Goal: Information Seeking & Learning: Check status

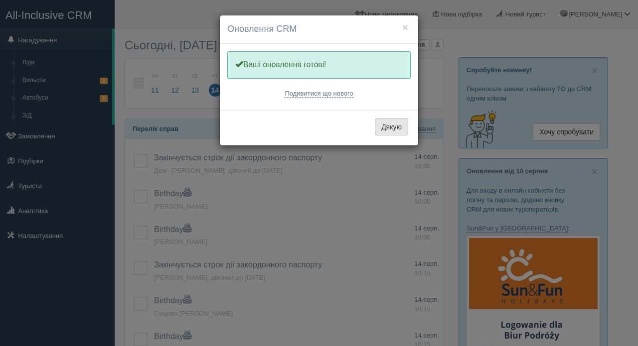
click at [392, 125] on button "Дякую" at bounding box center [391, 127] width 33 height 17
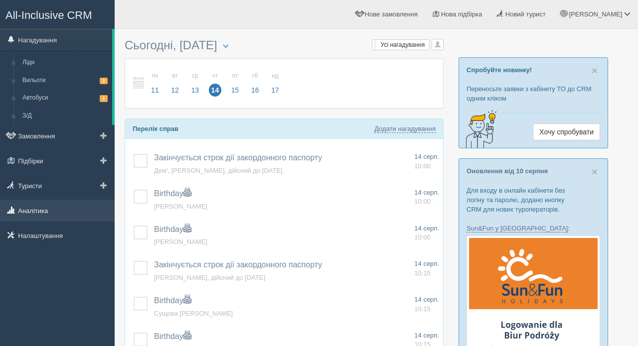
click at [37, 211] on link "Аналітика" at bounding box center [57, 211] width 115 height 22
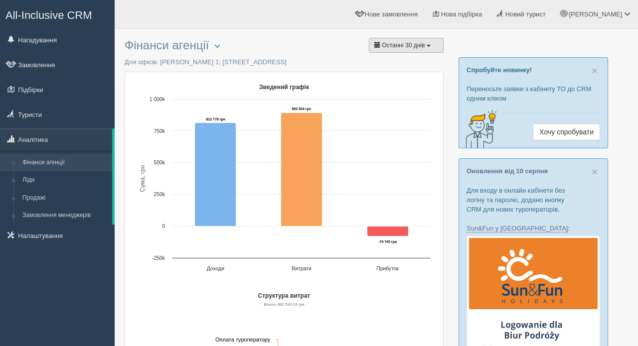
click at [429, 45] on span "button" at bounding box center [429, 46] width 4 height 2
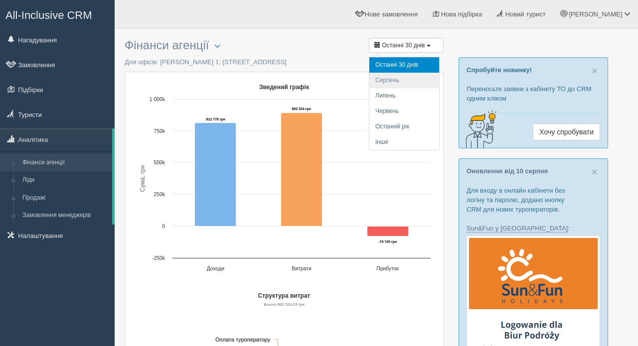
click at [399, 80] on li "Серпень" at bounding box center [404, 80] width 70 height 15
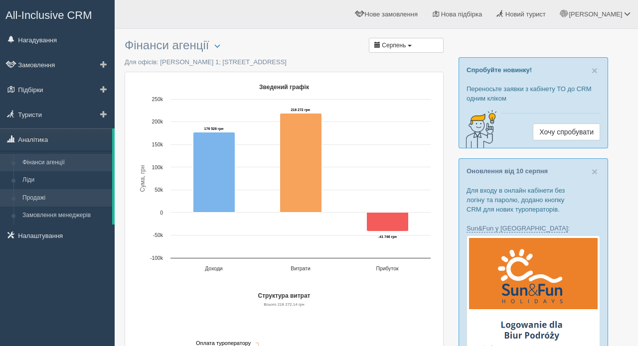
click at [38, 196] on link "Продажі" at bounding box center [65, 198] width 94 height 18
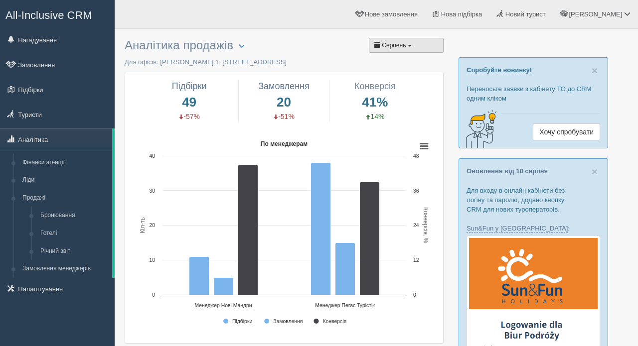
click at [417, 46] on button "Серпень" at bounding box center [406, 45] width 75 height 15
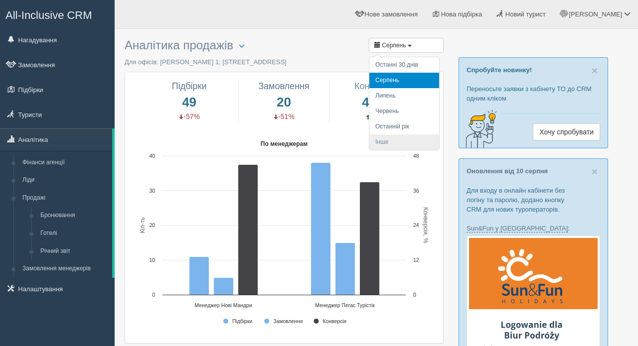
click at [389, 142] on li "Інше" at bounding box center [404, 142] width 70 height 15
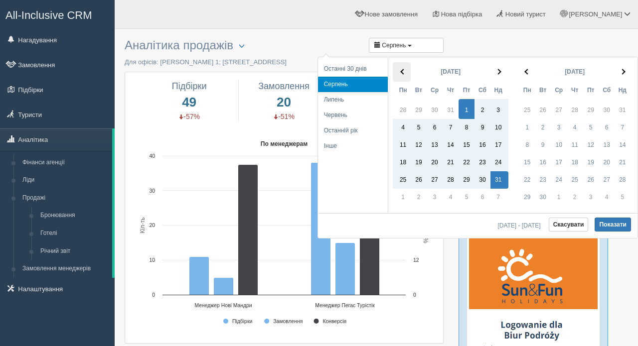
click at [401, 74] on th at bounding box center [402, 71] width 18 height 19
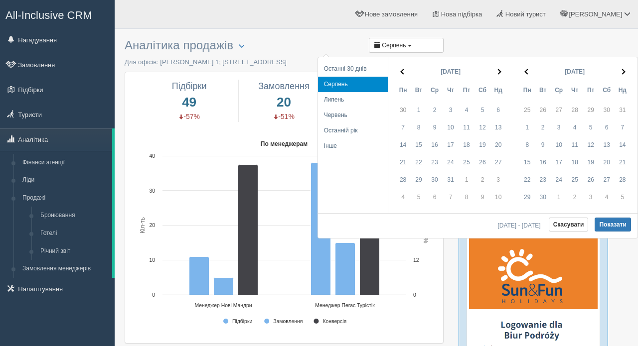
click at [401, 74] on th at bounding box center [402, 71] width 18 height 19
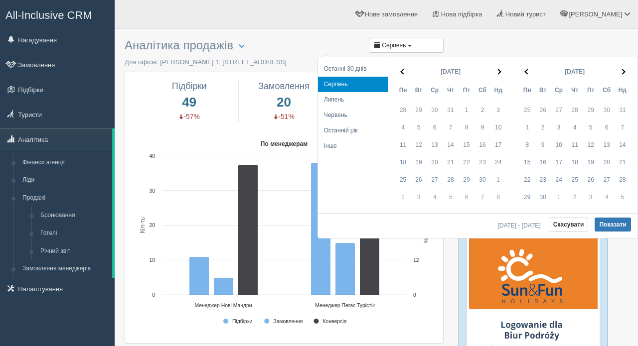
click at [401, 74] on th at bounding box center [402, 71] width 18 height 19
click at [498, 79] on th at bounding box center [499, 71] width 18 height 19
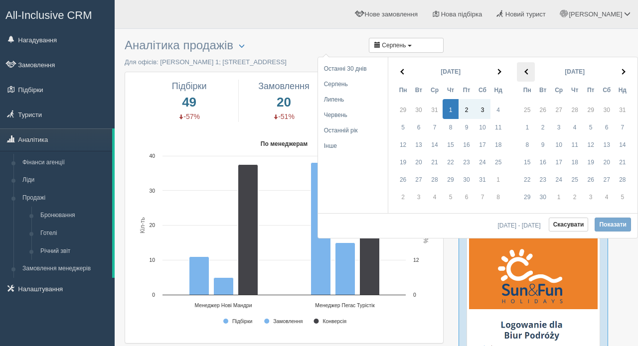
click at [527, 71] on span at bounding box center [526, 71] width 5 height 5
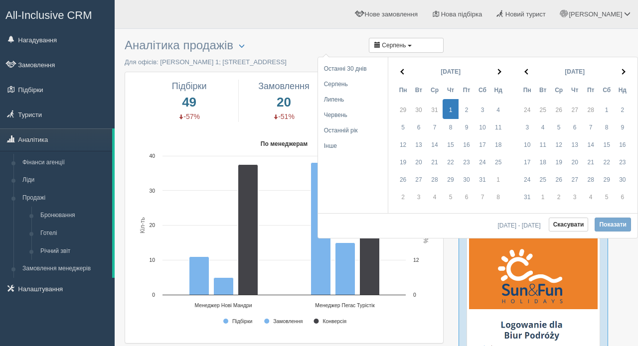
click at [527, 71] on span at bounding box center [526, 71] width 5 height 5
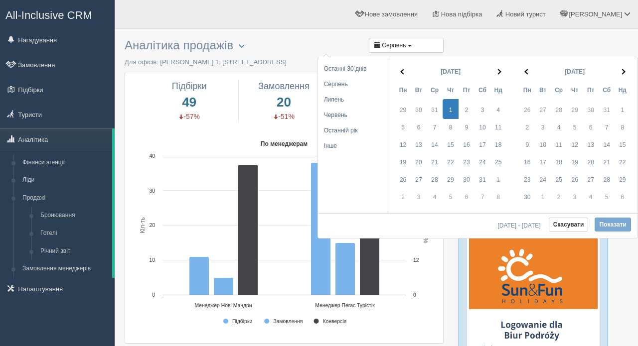
click at [527, 71] on span at bounding box center [526, 71] width 5 height 5
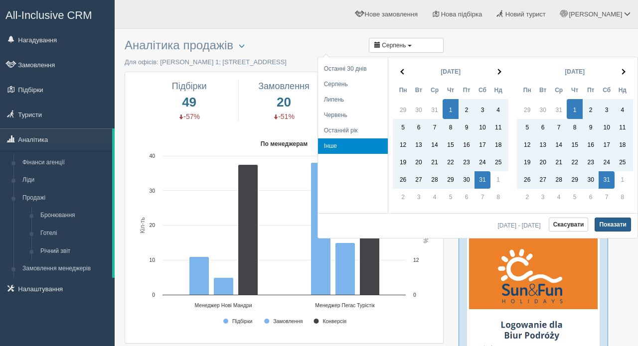
click at [612, 227] on button "Показати" at bounding box center [613, 225] width 36 height 14
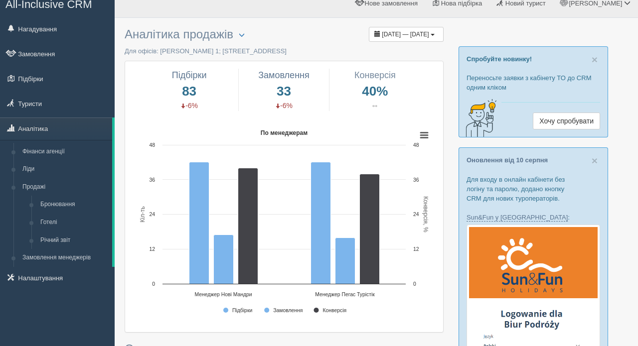
scroll to position [6, 0]
